Goal: Information Seeking & Learning: Check status

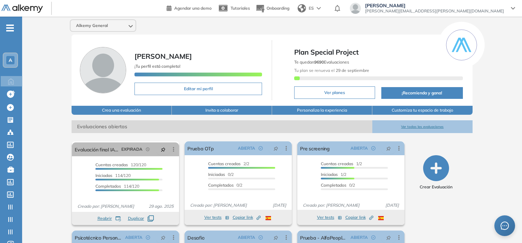
click at [4, 60] on div "A" at bounding box center [10, 60] width 14 height 14
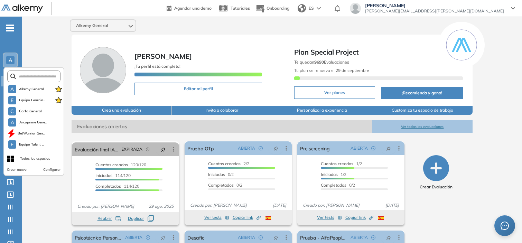
click at [53, 59] on div "Alkemy General Sofia Grigorjev ¡Tu perfil está completo! Editar mi perfil Plan …" at bounding box center [271, 170] width 499 height 306
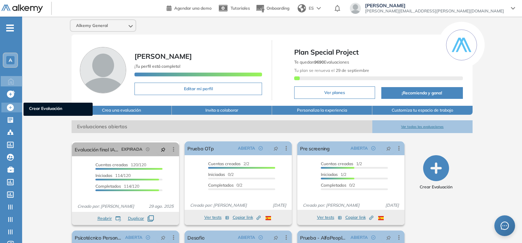
click at [13, 106] on icon at bounding box center [10, 107] width 7 height 7
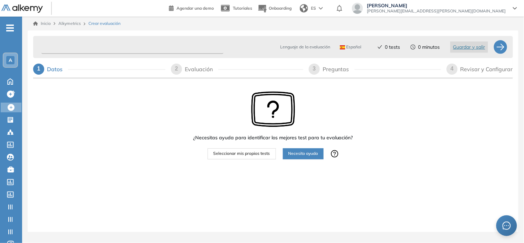
click at [93, 43] on input "text" at bounding box center [132, 46] width 182 height 13
type input "**********"
click at [245, 153] on span "Seleccionar mis propios tests" at bounding box center [241, 153] width 57 height 7
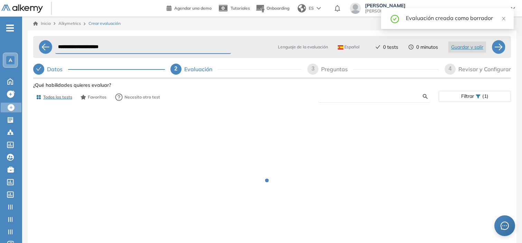
click at [343, 94] on input "text" at bounding box center [372, 96] width 99 height 6
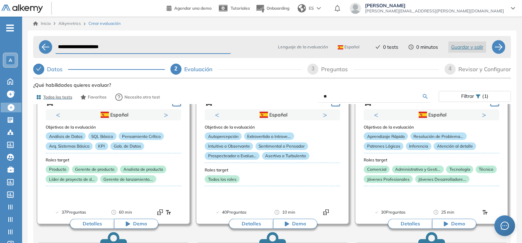
scroll to position [1147, 0]
type input "*"
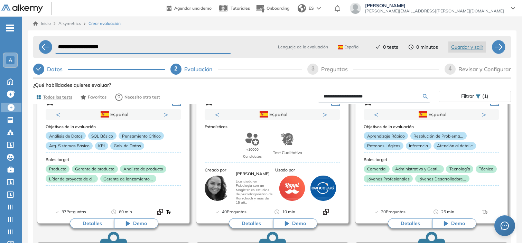
type input "**********"
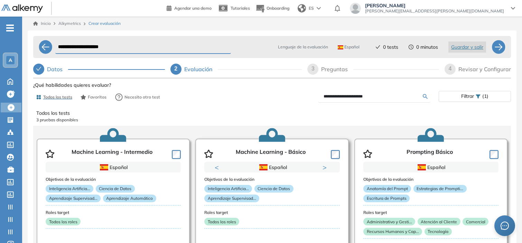
scroll to position [0, 0]
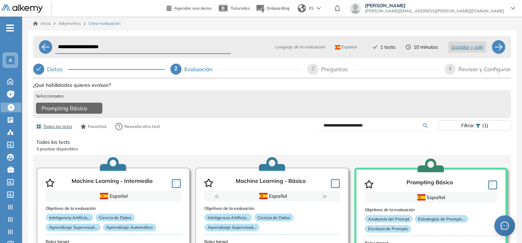
click at [317, 71] on div "3" at bounding box center [312, 69] width 11 height 11
select select "*****"
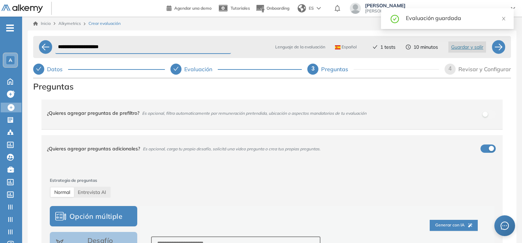
click at [447, 65] on div "4" at bounding box center [449, 69] width 11 height 11
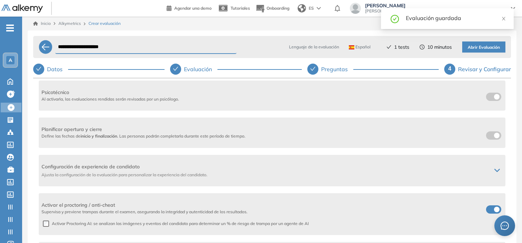
scroll to position [113, 0]
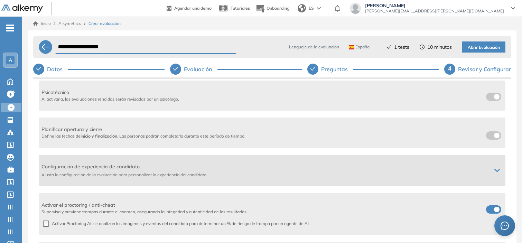
click at [497, 168] on div at bounding box center [496, 171] width 11 height 6
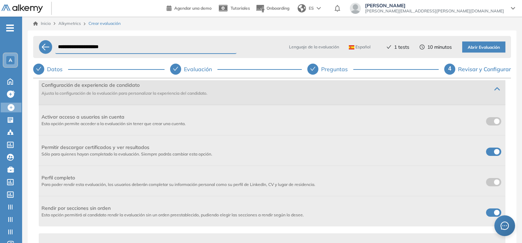
scroll to position [197, 0]
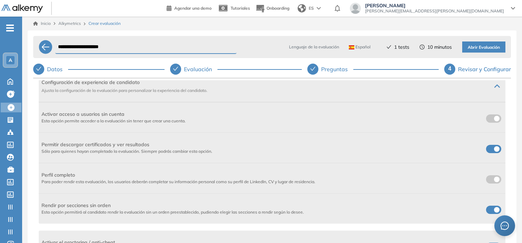
click at [490, 152] on label at bounding box center [493, 149] width 15 height 8
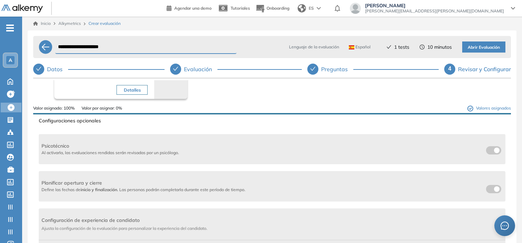
scroll to position [242, 0]
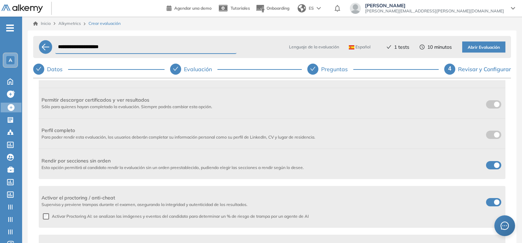
click at [491, 203] on span at bounding box center [489, 201] width 6 height 6
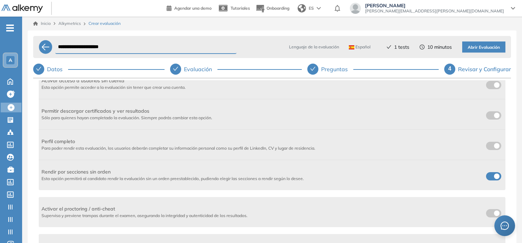
scroll to position [230, 0]
click at [482, 46] on span "Abrir Evaluación" at bounding box center [483, 47] width 32 height 7
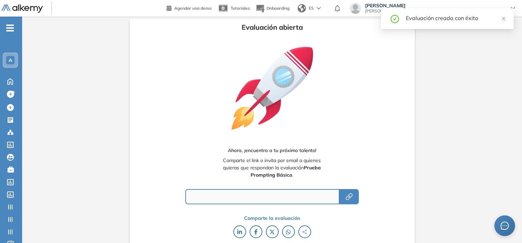
type input "**********"
click at [351, 197] on icon "button" at bounding box center [349, 196] width 8 height 8
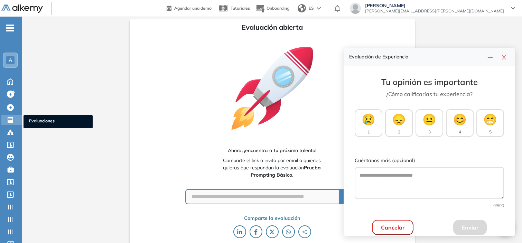
click at [13, 117] on icon at bounding box center [11, 120] width 6 height 6
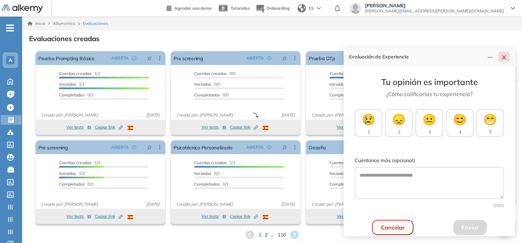
click at [506, 55] on icon "close" at bounding box center [504, 58] width 6 height 6
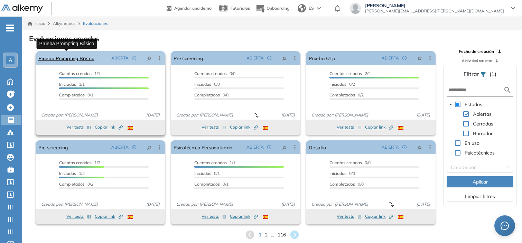
click at [70, 56] on link "Prueba Prompting Básico" at bounding box center [66, 58] width 56 height 14
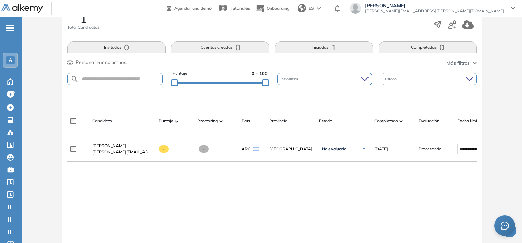
scroll to position [123, 0]
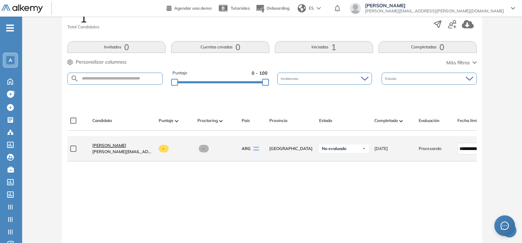
click at [106, 146] on span "[PERSON_NAME]" at bounding box center [109, 145] width 34 height 5
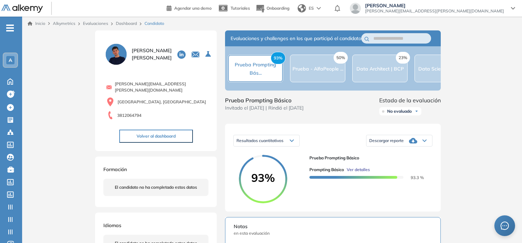
click at [360, 173] on span "Ver detalles" at bounding box center [357, 169] width 23 height 6
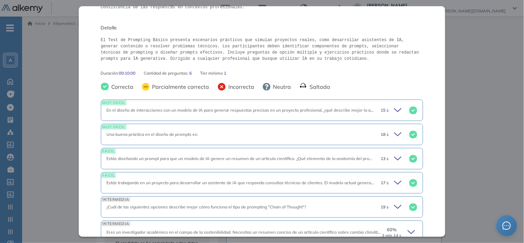
scroll to position [137, 0]
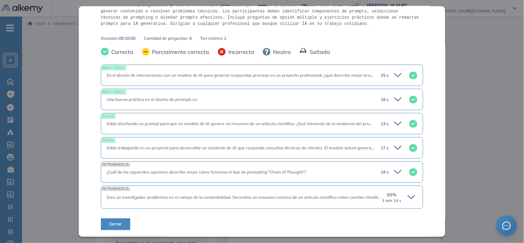
click at [402, 194] on div "60 % 3 min 14 s" at bounding box center [399, 196] width 36 height 11
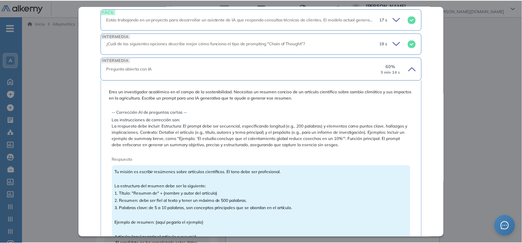
scroll to position [347, 0]
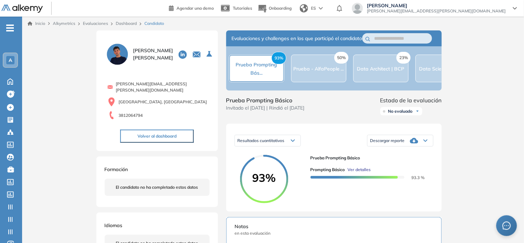
click at [503, 160] on div "Inicio Alkymetrics Evaluaciones Dashboard Candidato Prompting Básico Básico Idi…" at bounding box center [273, 235] width 502 height 436
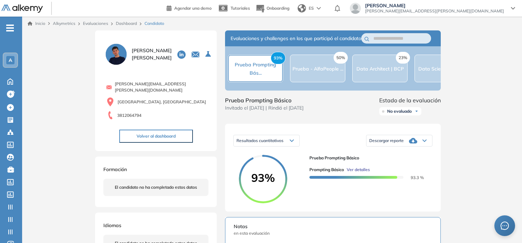
scroll to position [195, 0]
click at [121, 24] on link "Dashboard" at bounding box center [126, 23] width 21 height 5
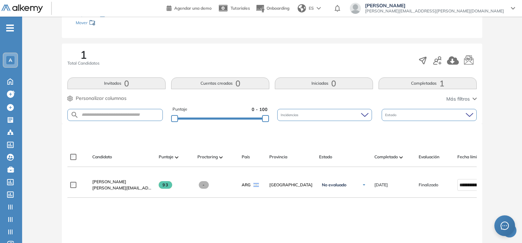
scroll to position [87, 0]
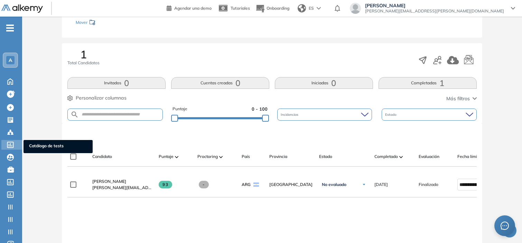
click at [8, 142] on icon at bounding box center [10, 145] width 7 height 6
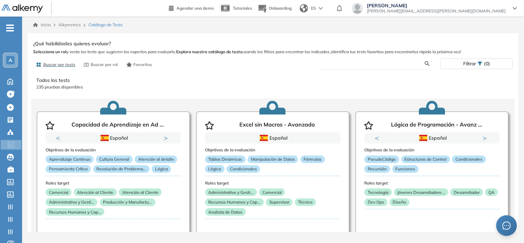
click at [343, 65] on input "text" at bounding box center [375, 63] width 100 height 6
type input "**********"
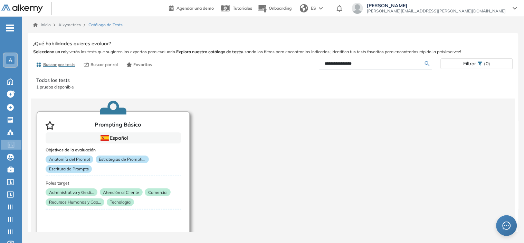
scroll to position [32, 0]
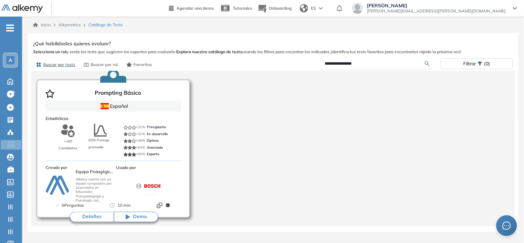
click at [97, 215] on button "Detalles" at bounding box center [92, 217] width 44 height 10
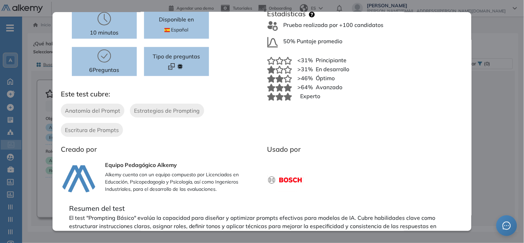
scroll to position [133, 0]
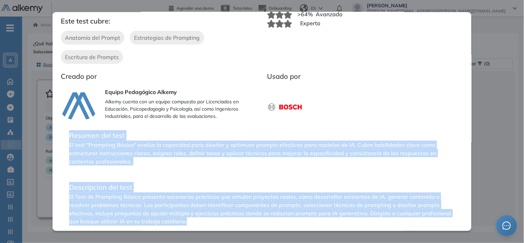
drag, startPoint x: 194, startPoint y: 222, endPoint x: 66, endPoint y: 137, distance: 154.1
click at [66, 137] on div "Resumen del test El test "Prompting Básico" evalúa la capacidad para diseñar y …" at bounding box center [262, 178] width 403 height 106
copy div "Resumen del test El test "Prompting Básico" evalúa la capacidad para diseñar y …"
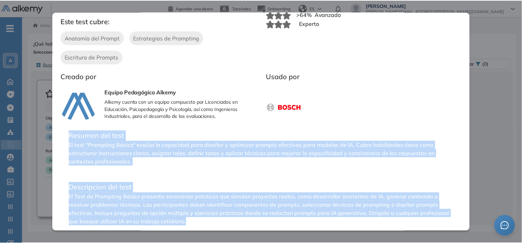
scroll to position [0, 0]
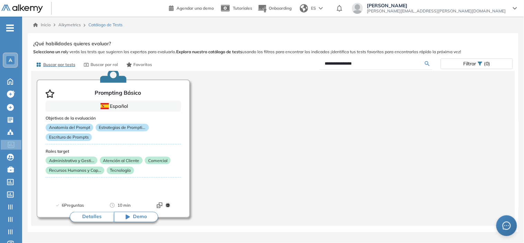
click at [490, 52] on div "Prompting Básico Básico Ver preguntas de muestra Demo Experiencia Nuevo Interpr…" at bounding box center [273, 136] width 480 height 195
click at [7, 59] on div "A" at bounding box center [10, 60] width 8 height 8
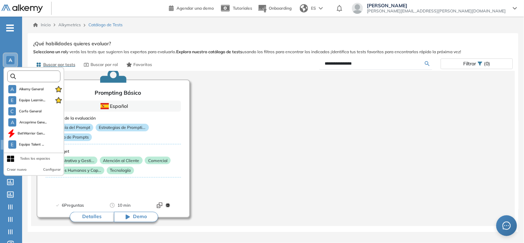
click at [30, 76] on input "text" at bounding box center [36, 76] width 40 height 5
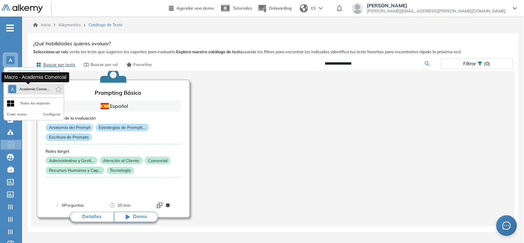
type input "***"
click at [30, 88] on span "Academia Comer..." at bounding box center [34, 89] width 30 height 6
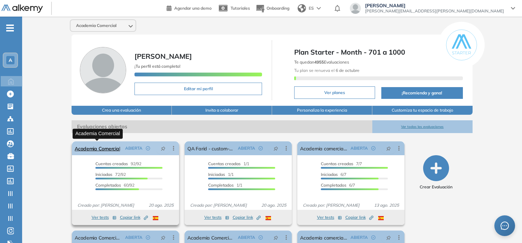
click at [99, 146] on link "Academia Comercial" at bounding box center [97, 148] width 45 height 14
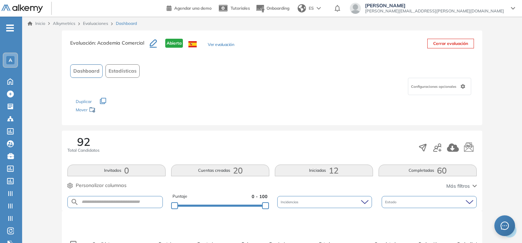
click at [403, 164] on button "Completadas 60" at bounding box center [427, 170] width 98 height 12
click at [126, 72] on span "Estadísticas" at bounding box center [122, 70] width 28 height 7
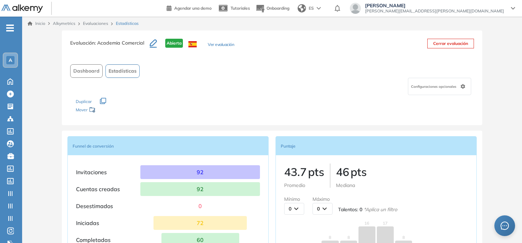
click at [94, 71] on span "Dashboard" at bounding box center [86, 70] width 26 height 7
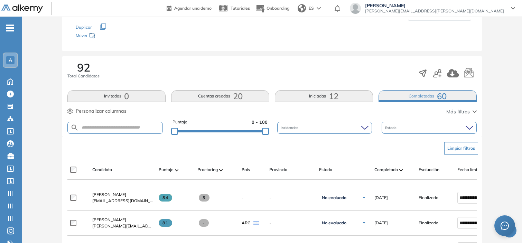
scroll to position [80, 0]
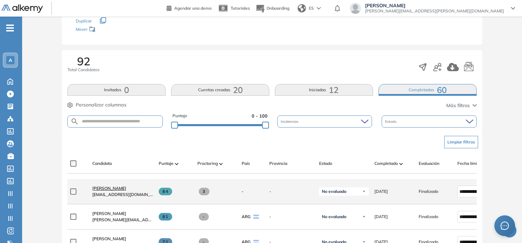
click at [110, 191] on span "[PERSON_NAME]" at bounding box center [109, 187] width 34 height 5
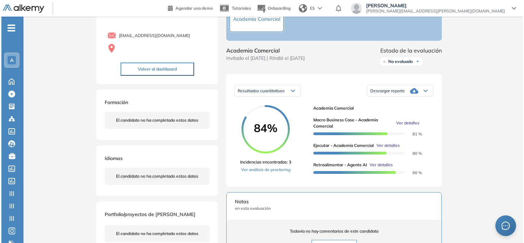
scroll to position [50, 0]
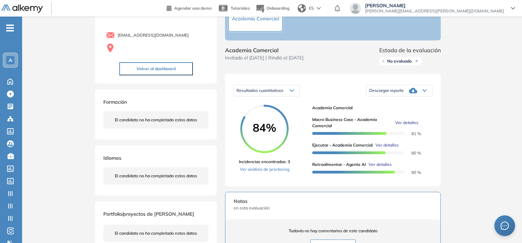
click at [406, 126] on span "Ver detalles" at bounding box center [406, 123] width 23 height 6
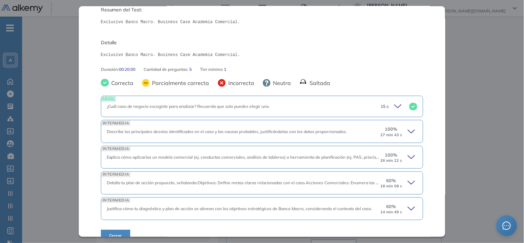
scroll to position [87, 0]
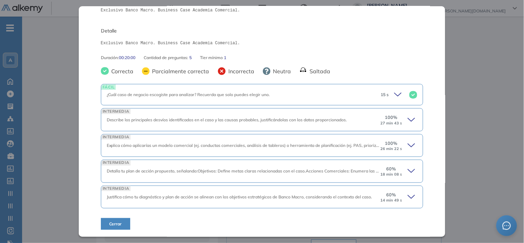
click at [408, 121] on icon at bounding box center [411, 119] width 7 height 3
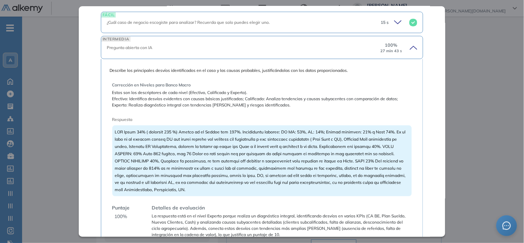
scroll to position [160, 0]
click at [204, 67] on span "Describe los principales desvíos identificados en el caso y las causas probable…" at bounding box center [261, 70] width 305 height 6
copy span "Describe los principales desvíos identificados en el caso y las causas probable…"
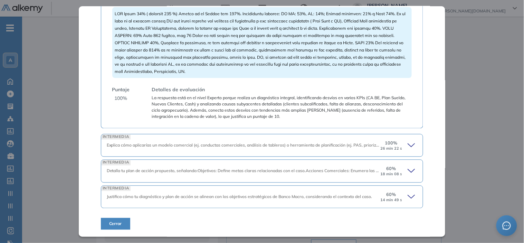
scroll to position [277, 0]
click at [401, 144] on div "100 % 26 min 22 s" at bounding box center [398, 145] width 37 height 11
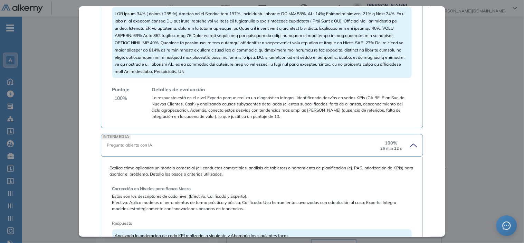
scroll to position [361, 0]
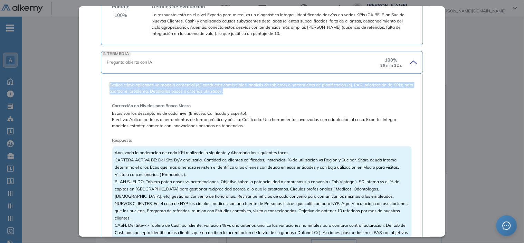
drag, startPoint x: 234, startPoint y: 90, endPoint x: 107, endPoint y: 86, distance: 126.5
click at [107, 86] on div "Explica cómo aplicarías un modelo comercial (ej. conductas comerciales, análisi…" at bounding box center [262, 188] width 323 height 229
copy span "Explica cómo aplicarías un modelo comercial (ej. conductas comerciales, análisi…"
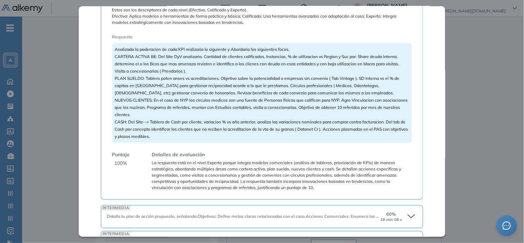
scroll to position [509, 0]
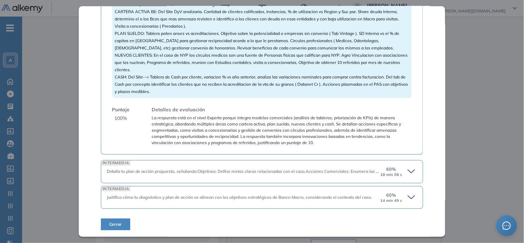
click at [408, 170] on icon at bounding box center [411, 171] width 7 height 3
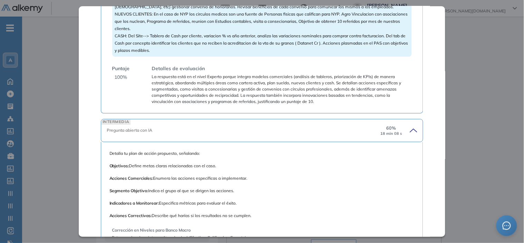
scroll to position [551, 0]
drag, startPoint x: 200, startPoint y: 153, endPoint x: 105, endPoint y: 145, distance: 94.9
copy span "Detalla tu plan de acción propuesto, señalando:"
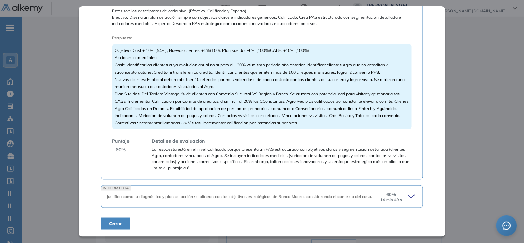
click at [408, 196] on icon at bounding box center [413, 197] width 10 height 10
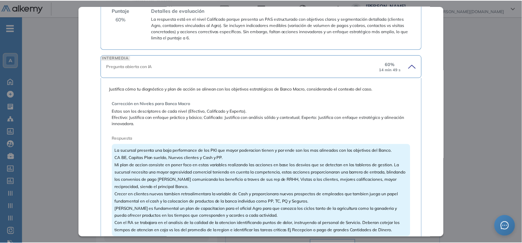
scroll to position [914, 0]
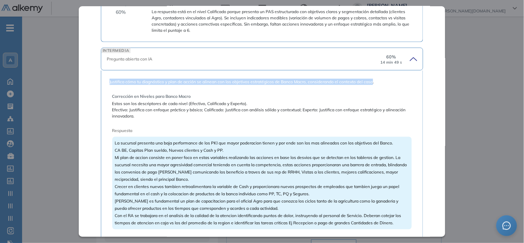
drag, startPoint x: 372, startPoint y: 88, endPoint x: 108, endPoint y: 87, distance: 264.6
click at [108, 87] on div "Justifica cómo tu diagnóstico y plan de acción se alinean con los objetivos est…" at bounding box center [262, 174] width 323 height 209
copy span "Justifica cómo tu diagnóstico y plan de acción se alinean con los objetivos est…"
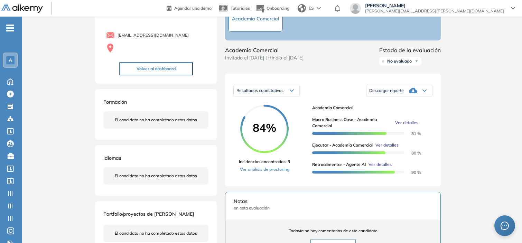
click at [71, 116] on div "Inicio Alkymetrics Evaluaciones Dashboard Candidato Macro Business Case - Acade…" at bounding box center [271, 184] width 499 height 436
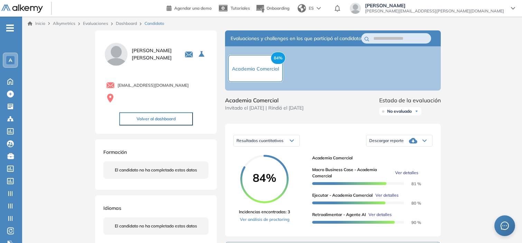
click at [122, 23] on link "Dashboard" at bounding box center [126, 23] width 21 height 5
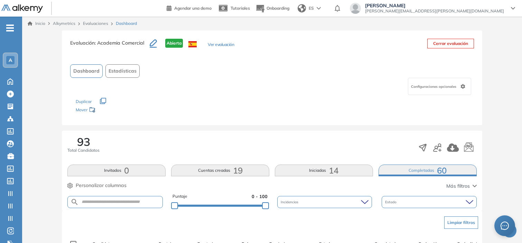
scroll to position [137, 0]
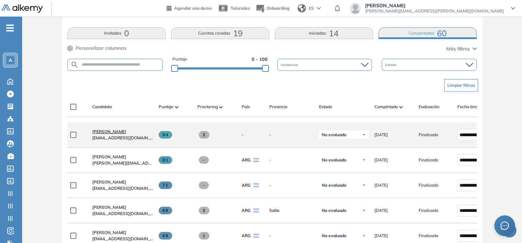
click at [111, 132] on span "[PERSON_NAME]" at bounding box center [109, 131] width 34 height 5
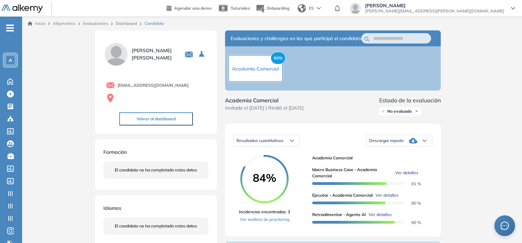
click at [122, 22] on link "Dashboard" at bounding box center [126, 23] width 21 height 5
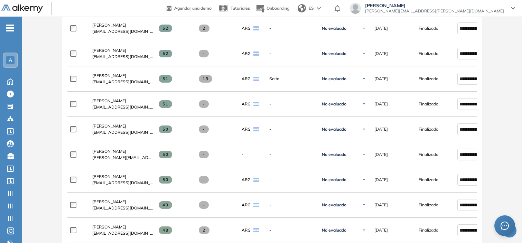
scroll to position [773, 0]
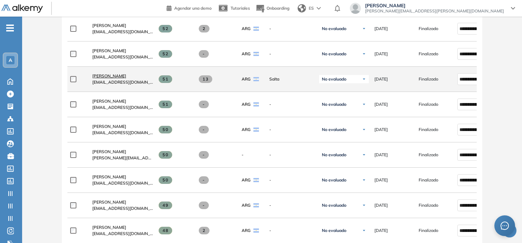
click at [126, 78] on span "[PERSON_NAME]" at bounding box center [109, 75] width 34 height 5
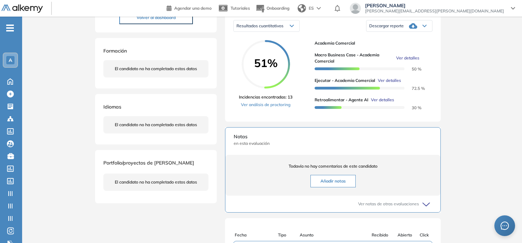
scroll to position [115, 0]
click at [279, 107] on link "Ver análisis de proctoring" at bounding box center [266, 104] width 54 height 6
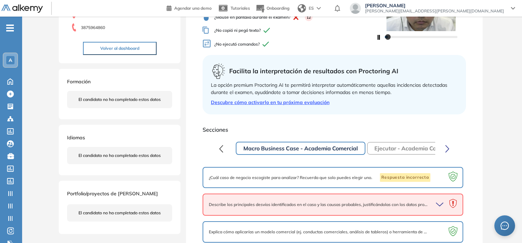
scroll to position [145, 0]
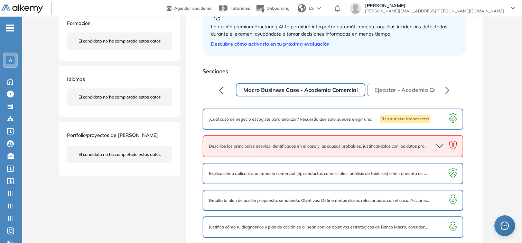
click at [437, 144] on icon "button" at bounding box center [441, 146] width 10 height 10
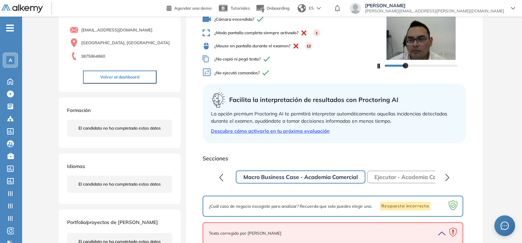
scroll to position [58, 0]
click at [382, 177] on button "Ejecutar - Academia Comercial" at bounding box center [414, 177] width 95 height 12
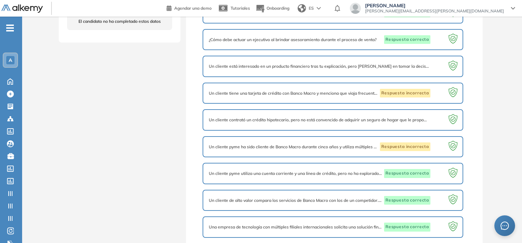
scroll to position [80, 0]
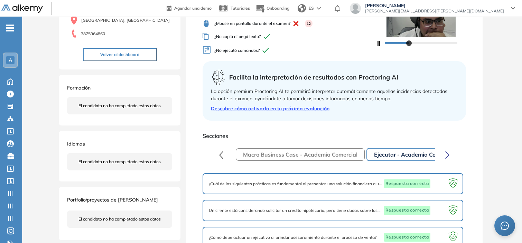
click at [448, 151] on icon "button" at bounding box center [447, 155] width 4 height 8
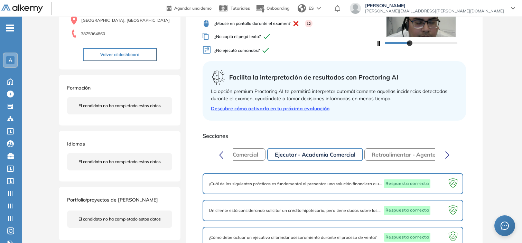
scroll to position [0, 101]
click at [378, 153] on button "Retroalimentar - Agente AI" at bounding box center [405, 154] width 86 height 12
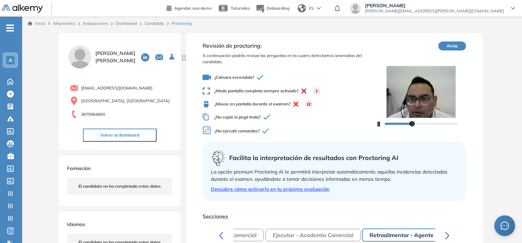
scroll to position [0, 0]
click at [147, 22] on link "Candidato" at bounding box center [154, 22] width 20 height 5
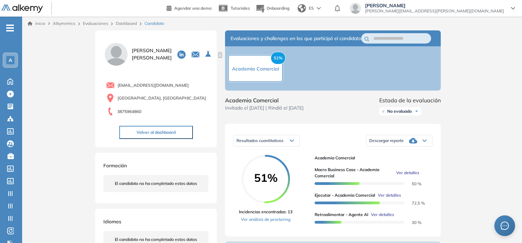
click at [407, 176] on span "Ver detalles" at bounding box center [407, 173] width 23 height 6
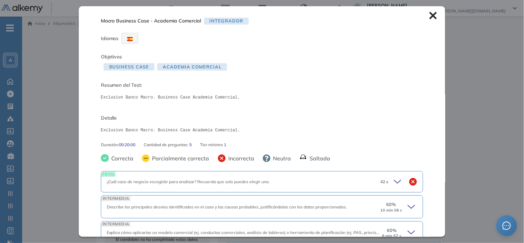
click at [408, 205] on icon at bounding box center [413, 207] width 10 height 10
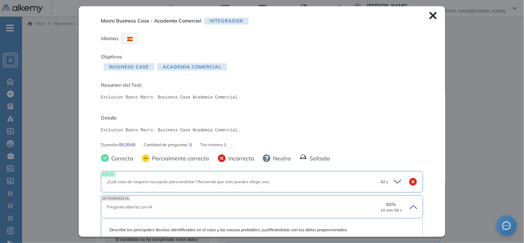
click at [429, 16] on icon at bounding box center [433, 16] width 8 height 8
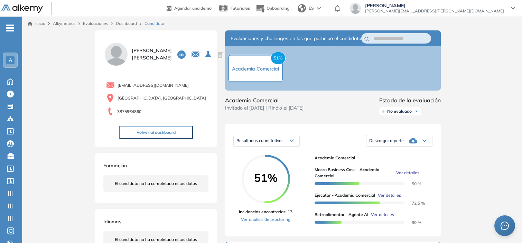
click at [129, 23] on link "Dashboard" at bounding box center [126, 23] width 21 height 5
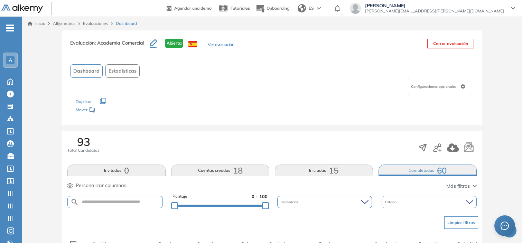
scroll to position [138, 0]
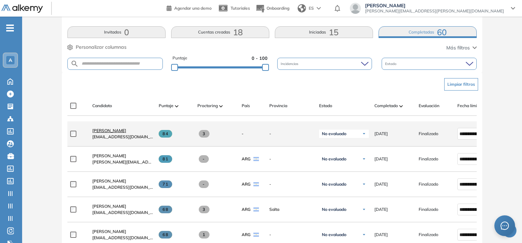
click at [118, 131] on span "[PERSON_NAME]" at bounding box center [109, 130] width 34 height 5
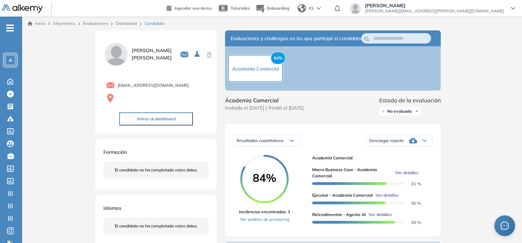
click at [37, 45] on div "Inicio Alkymetrics Evaluaciones Dashboard Candidato Duración : 00:00:00 Cantida…" at bounding box center [271, 235] width 499 height 436
click at [498, 87] on div "Inicio Alkymetrics Evaluaciones Dashboard Candidato Duración : 00:00:00 Cantida…" at bounding box center [271, 235] width 499 height 436
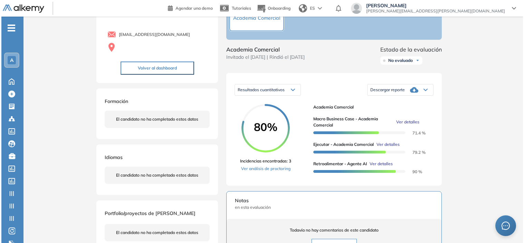
scroll to position [52, 0]
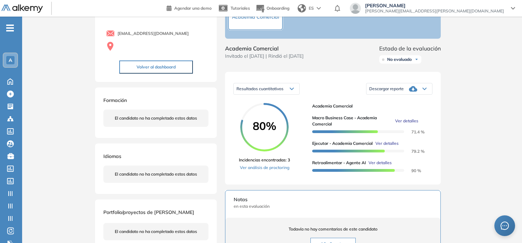
click at [405, 124] on span "Ver detalles" at bounding box center [406, 121] width 23 height 6
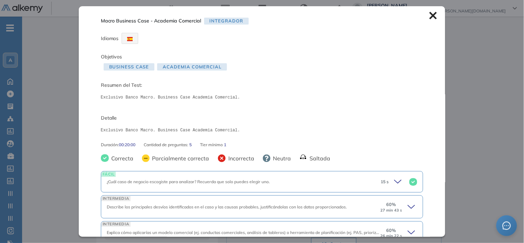
scroll to position [87, 0]
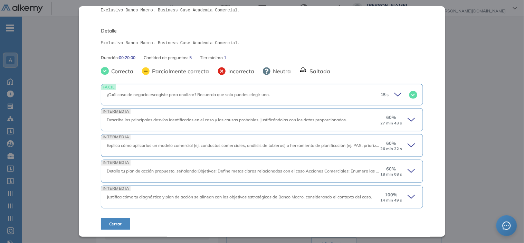
click at [408, 120] on icon at bounding box center [413, 120] width 10 height 10
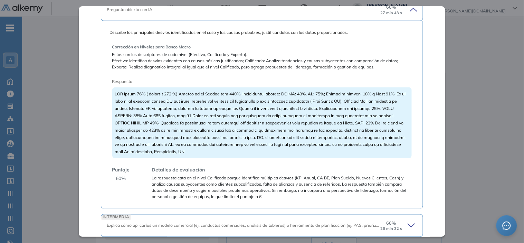
scroll to position [277, 0]
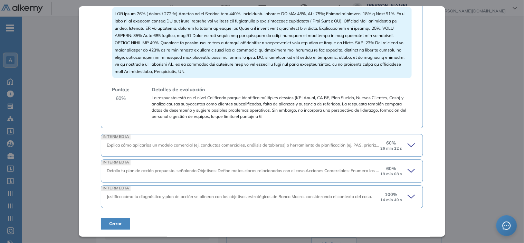
click at [408, 142] on icon at bounding box center [413, 146] width 10 height 10
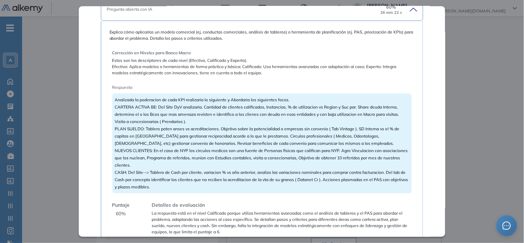
scroll to position [503, 0]
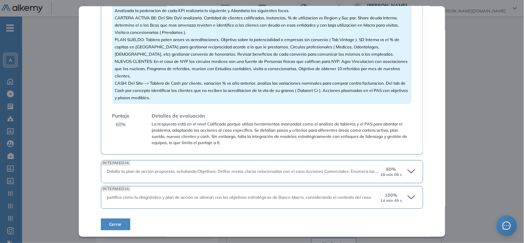
click at [408, 193] on icon at bounding box center [413, 197] width 10 height 10
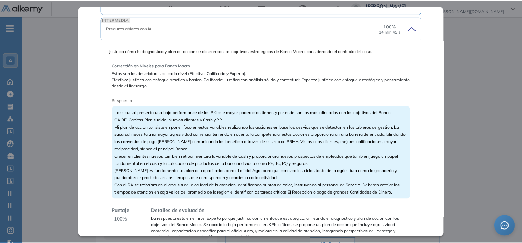
scroll to position [715, 0]
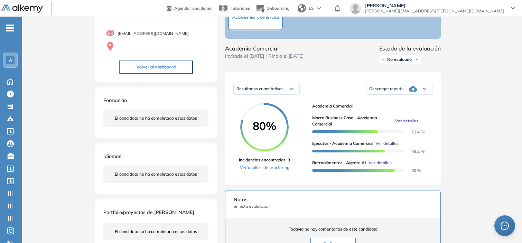
click at [76, 101] on div "Inicio Alkymetrics Evaluaciones Dashboard Candidato Macro Business Case - Acade…" at bounding box center [271, 183] width 499 height 436
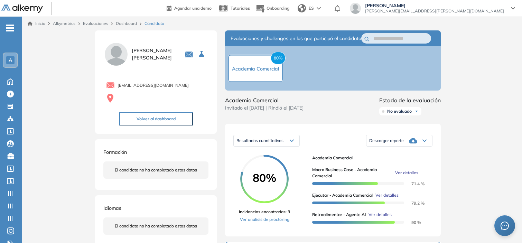
click at [127, 22] on link "Dashboard" at bounding box center [126, 23] width 21 height 5
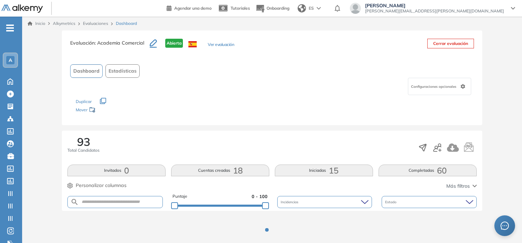
scroll to position [16, 0]
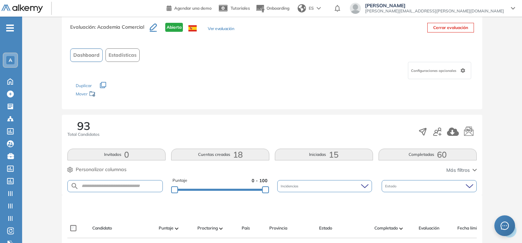
click at [135, 182] on form at bounding box center [114, 186] width 95 height 12
click at [137, 187] on input "text" at bounding box center [121, 185] width 84 height 5
type input "*"
type input "******"
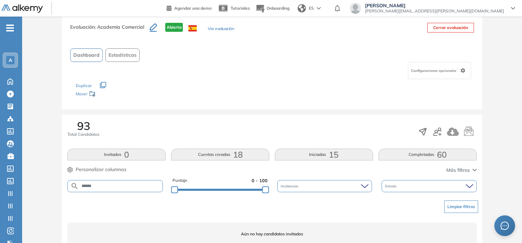
scroll to position [44, 0]
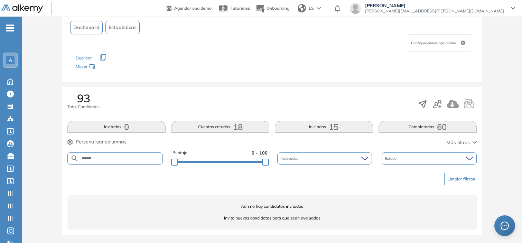
click at [510, 111] on div "Evaluación : Academia Comercial Abierta Ver evaluación Cerrar evaluación Dashbo…" at bounding box center [272, 115] width 494 height 256
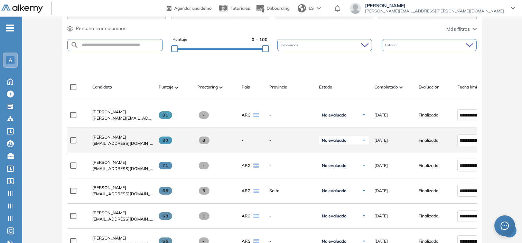
click at [119, 139] on span "[PERSON_NAME]" at bounding box center [109, 136] width 34 height 5
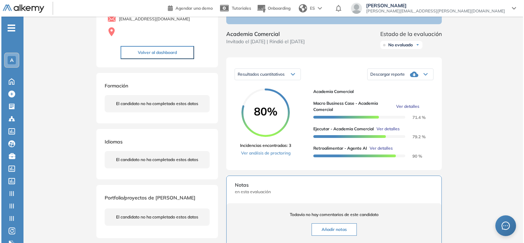
scroll to position [67, 0]
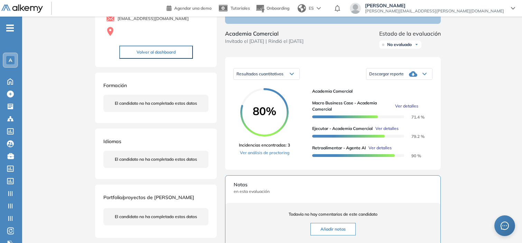
click at [406, 109] on span "Ver detalles" at bounding box center [406, 106] width 23 height 6
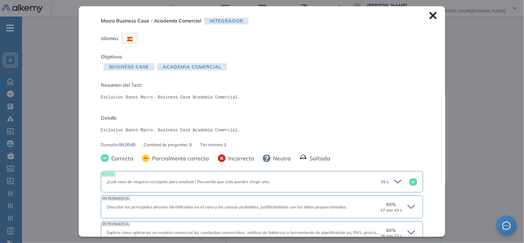
scroll to position [87, 0]
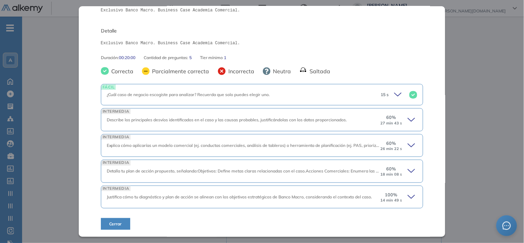
click at [408, 120] on icon at bounding box center [413, 120] width 10 height 10
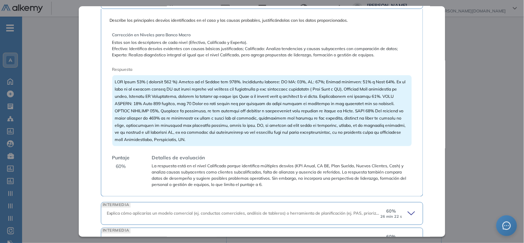
scroll to position [277, 0]
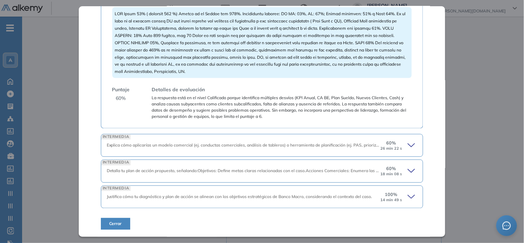
click at [408, 150] on icon at bounding box center [413, 146] width 10 height 10
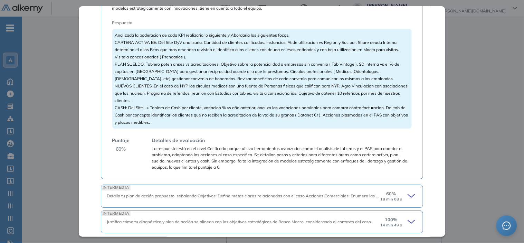
scroll to position [503, 0]
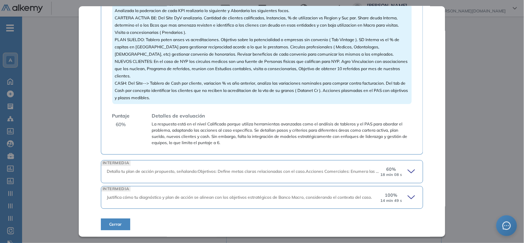
click at [408, 171] on icon at bounding box center [413, 171] width 10 height 10
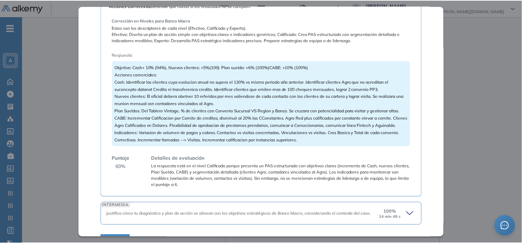
scroll to position [777, 0]
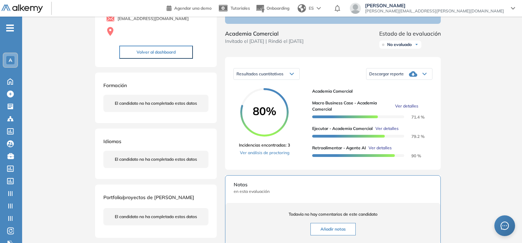
click at [61, 101] on div "Inicio Alkymetrics Evaluaciones Dashboard Candidato Macro Business Case - Acade…" at bounding box center [271, 168] width 499 height 436
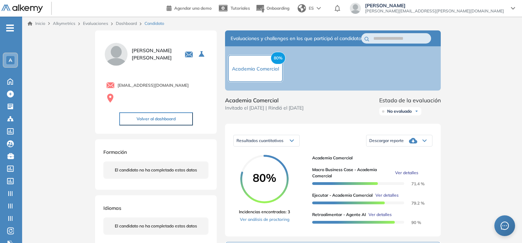
scroll to position [655, 0]
click at [402, 176] on span "Ver detalles" at bounding box center [406, 173] width 23 height 6
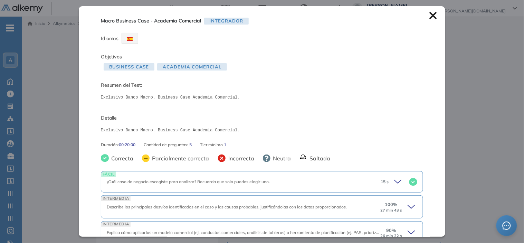
scroll to position [87, 0]
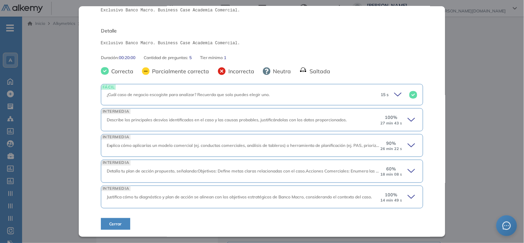
click at [402, 170] on div "60 % 18 min 08 s" at bounding box center [398, 170] width 37 height 11
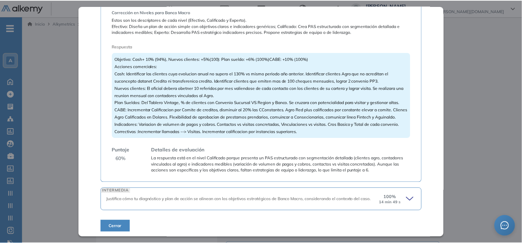
scroll to position [355, 0]
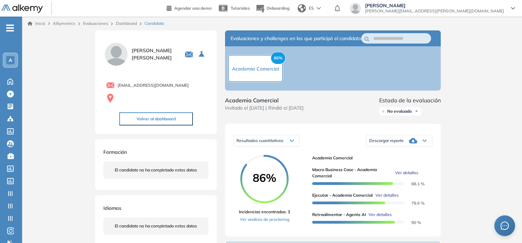
click at [466, 120] on div "Inicio Alkymetrics Evaluaciones Dashboard Candidato Macro Business Case - Acade…" at bounding box center [271, 235] width 499 height 436
click at [124, 23] on link "Dashboard" at bounding box center [126, 23] width 21 height 5
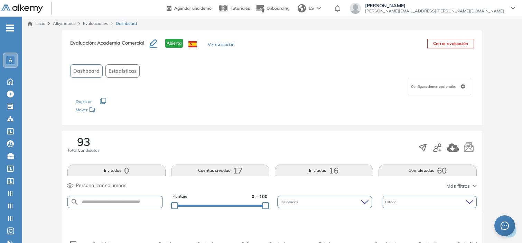
click at [98, 23] on link "Evaluaciones" at bounding box center [95, 23] width 25 height 5
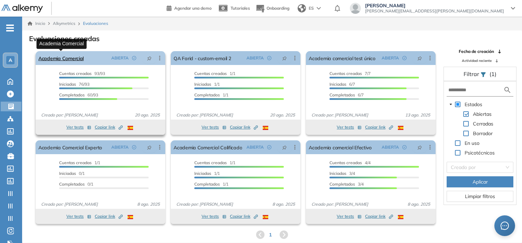
click at [64, 57] on link "Academia Comercial" at bounding box center [60, 58] width 45 height 14
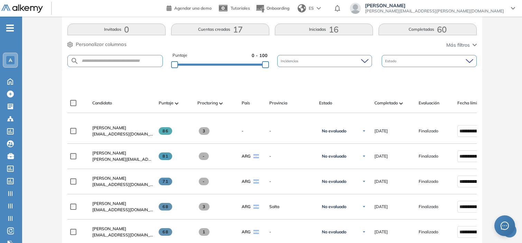
scroll to position [153, 0]
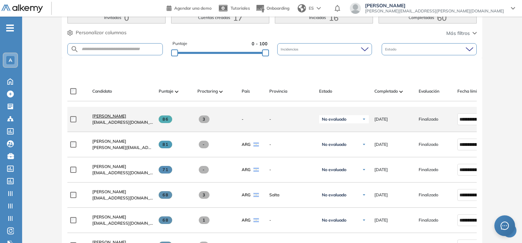
click at [118, 118] on span "[PERSON_NAME]" at bounding box center [109, 115] width 34 height 5
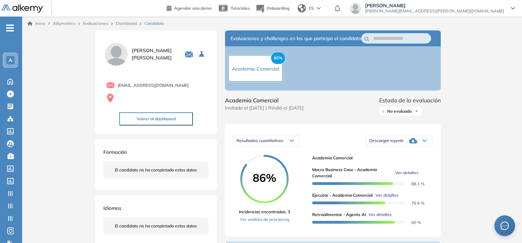
click at [123, 22] on link "Dashboard" at bounding box center [126, 23] width 21 height 5
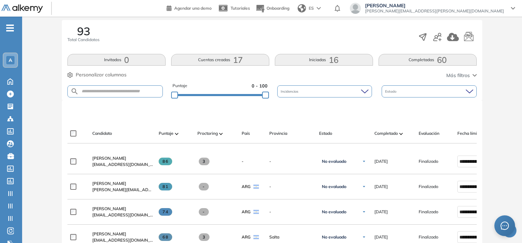
scroll to position [113, 0]
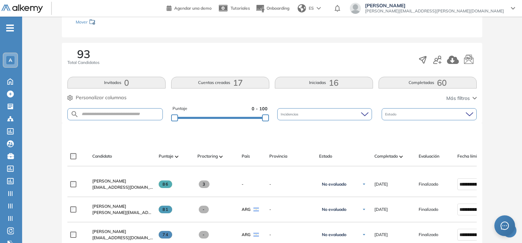
scroll to position [90, 0]
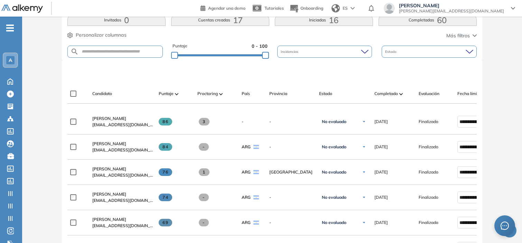
scroll to position [152, 0]
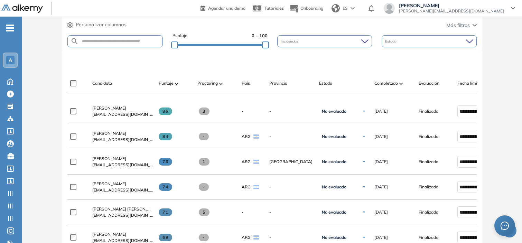
scroll to position [161, 0]
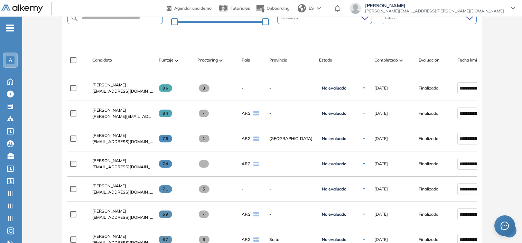
scroll to position [184, 0]
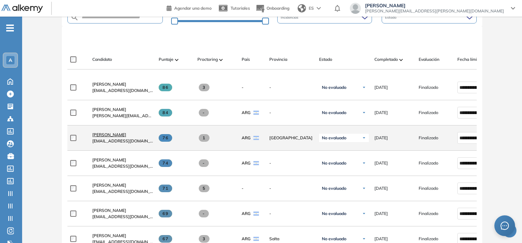
click at [107, 137] on span "[PERSON_NAME]" at bounding box center [109, 134] width 34 height 5
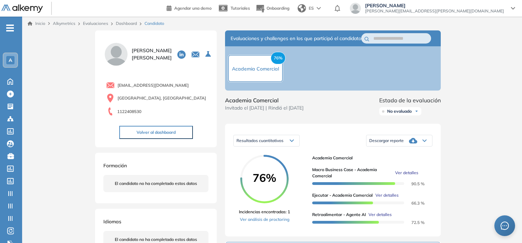
click at [399, 176] on span "Ver detalles" at bounding box center [406, 173] width 23 height 6
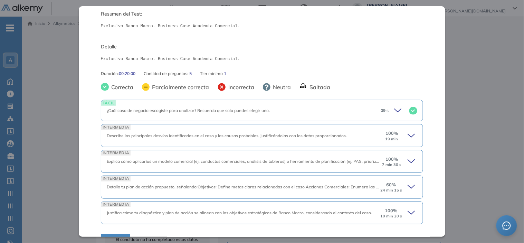
scroll to position [87, 0]
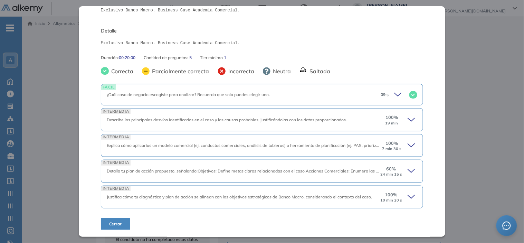
click at [409, 143] on icon at bounding box center [413, 146] width 10 height 10
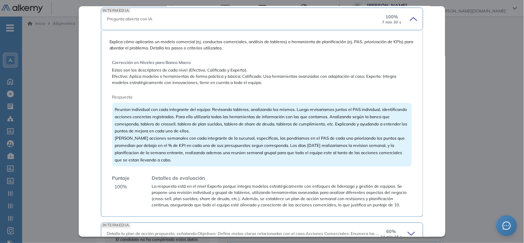
scroll to position [276, 0]
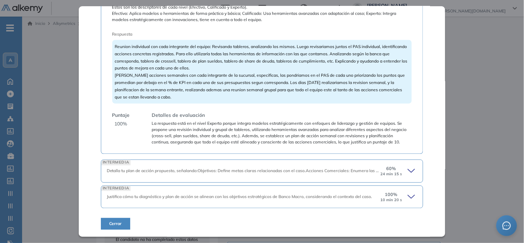
click at [409, 168] on icon at bounding box center [413, 171] width 10 height 10
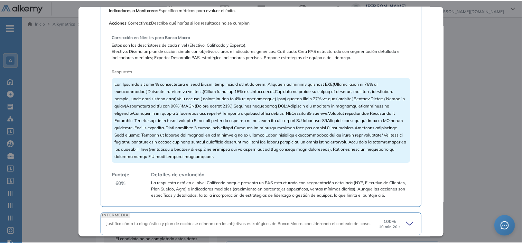
scroll to position [537, 0]
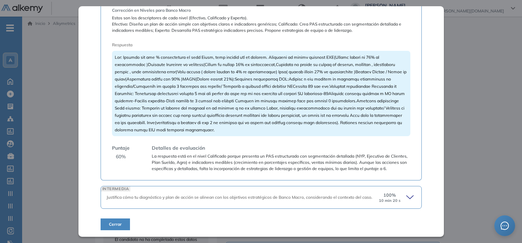
click at [492, 144] on div "Inicio Alkymetrics Evaluaciones Dashboard Candidato Macro Business Case - Acade…" at bounding box center [271, 235] width 499 height 436
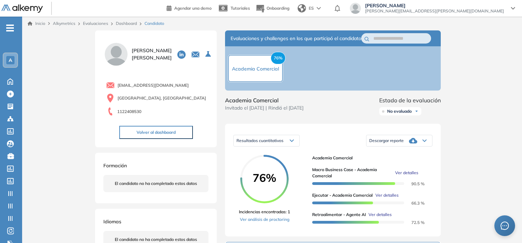
scroll to position [416, 0]
click at [125, 25] on link "Dashboard" at bounding box center [126, 23] width 21 height 5
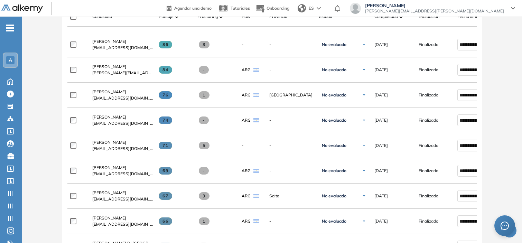
scroll to position [228, 0]
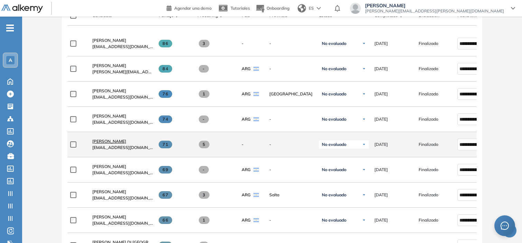
click at [112, 144] on span "[PERSON_NAME] [PERSON_NAME]" at bounding box center [109, 141] width 34 height 5
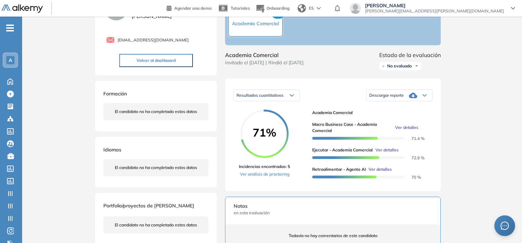
scroll to position [46, 0]
click at [492, 92] on div "Inicio Alkymetrics Evaluaciones Dashboard Candidato Duración : 00:00:00 Cantida…" at bounding box center [271, 189] width 499 height 436
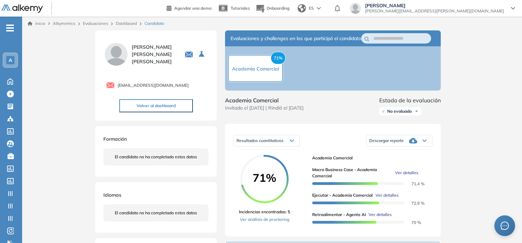
click at [120, 22] on link "Dashboard" at bounding box center [126, 23] width 21 height 5
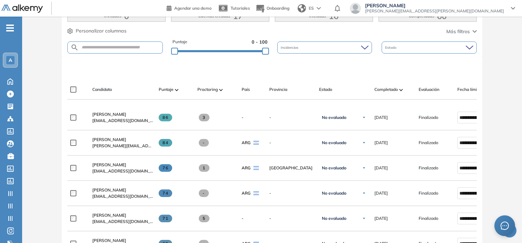
scroll to position [244, 0]
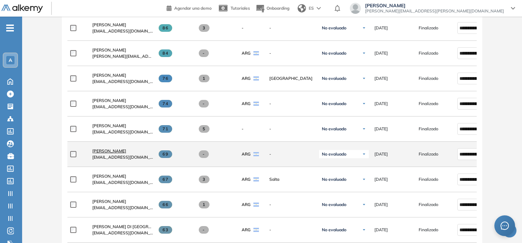
click at [124, 153] on span "[PERSON_NAME]" at bounding box center [109, 150] width 34 height 5
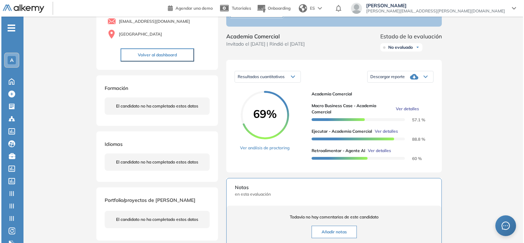
scroll to position [64, 0]
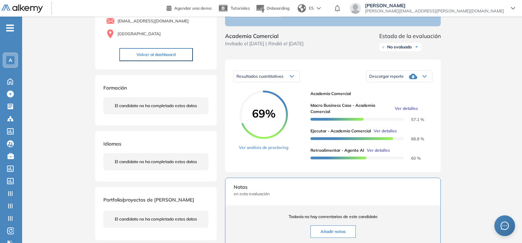
click at [380, 153] on span "Ver detalles" at bounding box center [377, 150] width 23 height 6
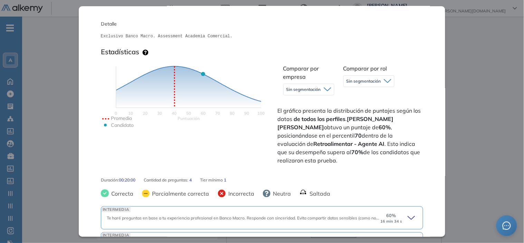
scroll to position [192, 0]
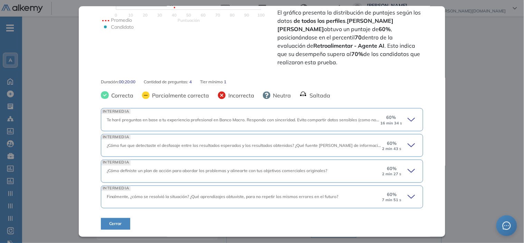
click at [408, 199] on icon at bounding box center [413, 197] width 10 height 10
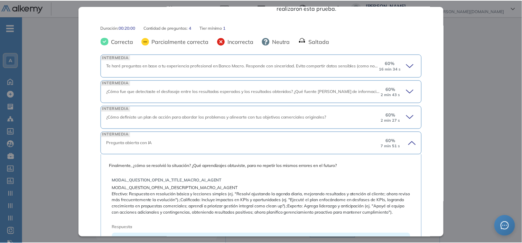
scroll to position [246, 0]
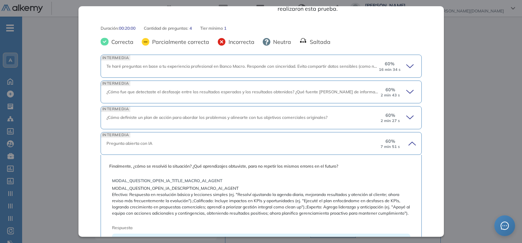
click at [489, 83] on div "Inicio Alkymetrics Evaluaciones Dashboard Candidato Retroalimentar - Agente AI …" at bounding box center [271, 170] width 499 height 436
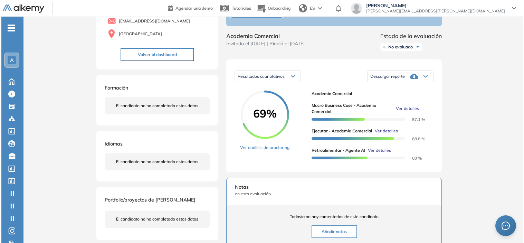
scroll to position [0, 0]
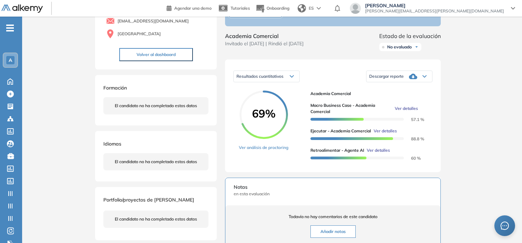
click at [372, 153] on span "Ver detalles" at bounding box center [377, 150] width 23 height 6
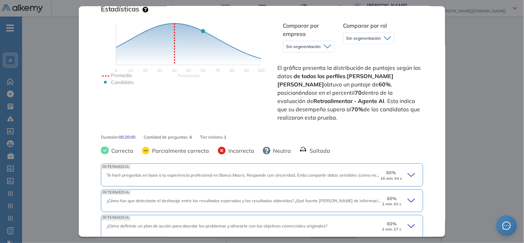
scroll to position [192, 0]
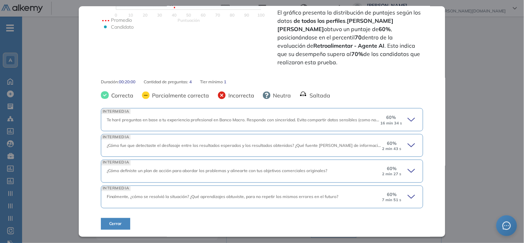
click at [400, 196] on div "60 % 7 min 51 s" at bounding box center [399, 196] width 36 height 11
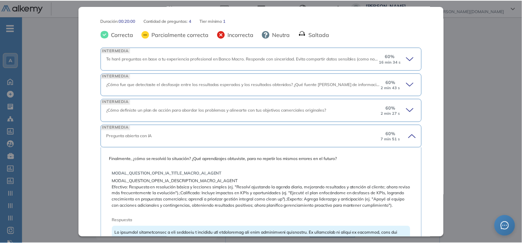
scroll to position [430, 0]
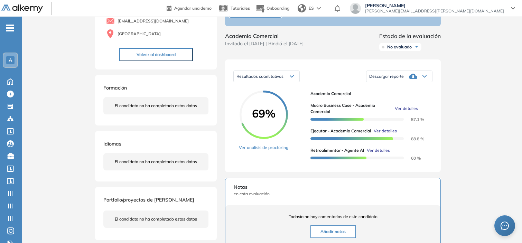
click at [489, 113] on div "Inicio Alkymetrics Evaluaciones Dashboard Candidato Retroalimentar - Agente AI …" at bounding box center [271, 170] width 499 height 436
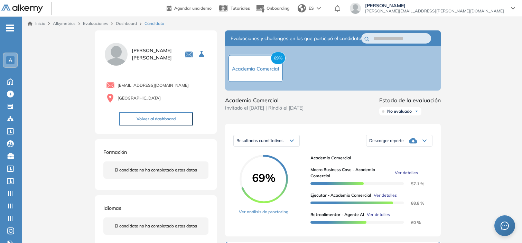
click at [130, 23] on link "Dashboard" at bounding box center [126, 23] width 21 height 5
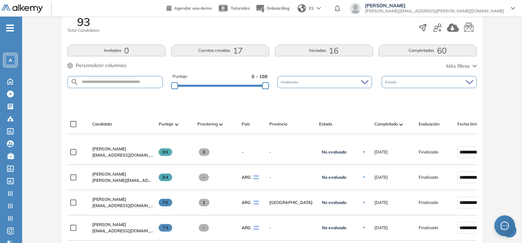
scroll to position [120, 0]
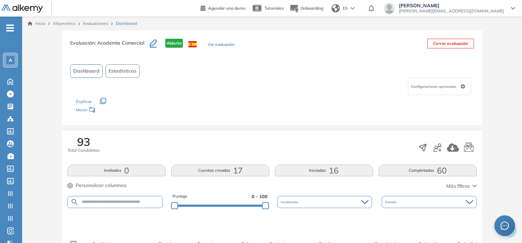
click at [133, 72] on span "Estadísticas" at bounding box center [122, 70] width 28 height 7
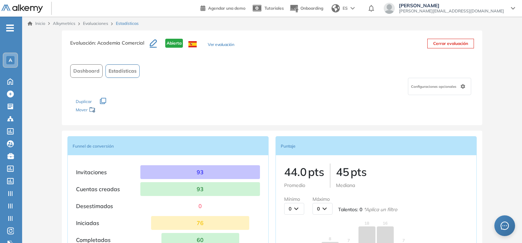
click at [85, 71] on span "Dashboard" at bounding box center [86, 70] width 26 height 7
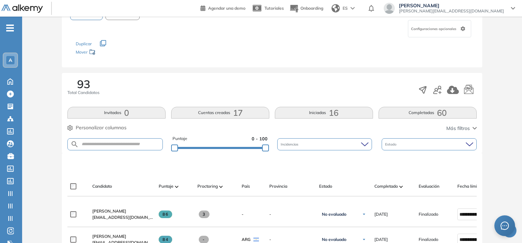
scroll to position [60, 0]
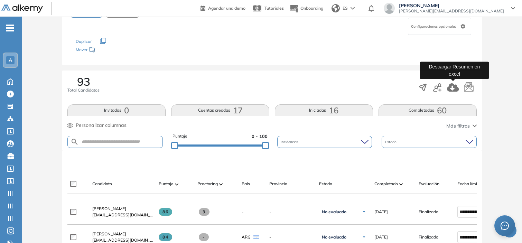
click at [454, 87] on icon "button" at bounding box center [453, 87] width 12 height 8
